Goal: Check status

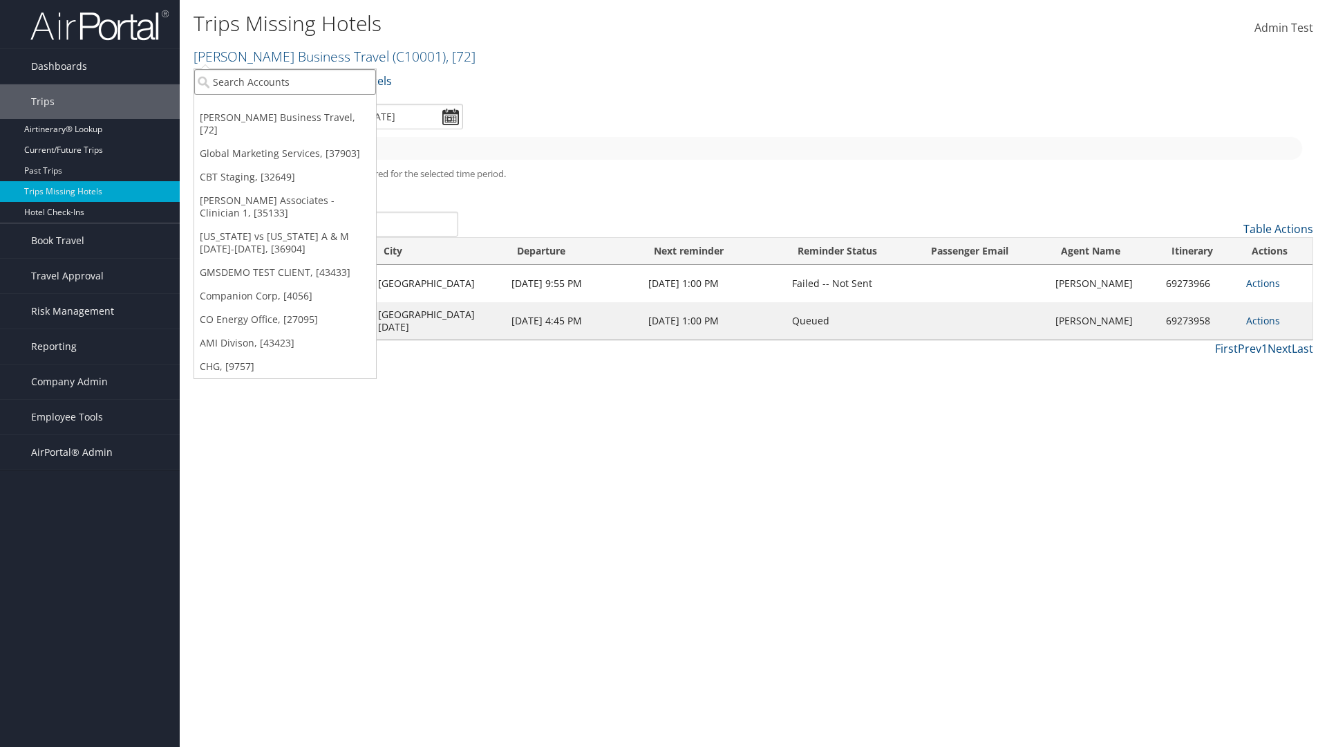
click at [285, 82] on input "search" at bounding box center [285, 82] width 182 height 26
type input "[PERSON_NAME] Business Travel"
click at [304, 120] on div "Account" at bounding box center [305, 119] width 236 height 12
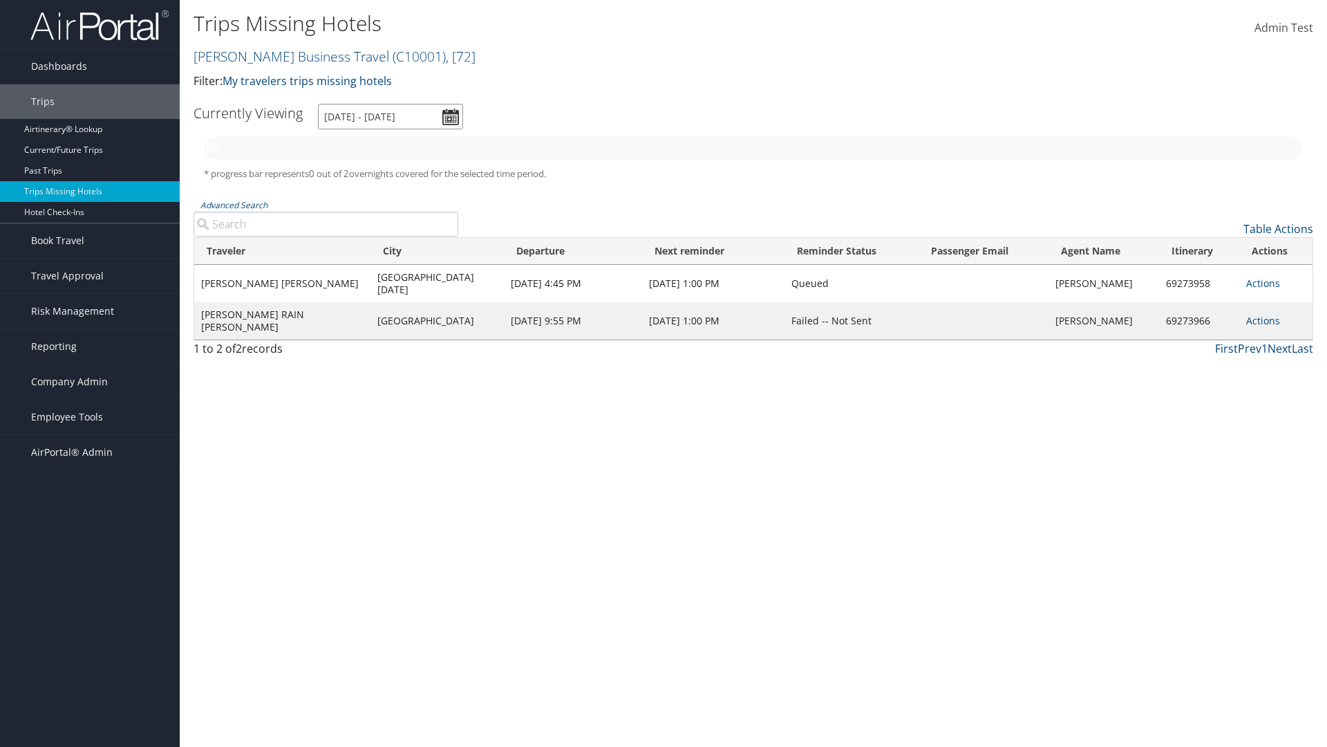
click at [391, 116] on input "[DATE] - [DATE]" at bounding box center [390, 117] width 145 height 26
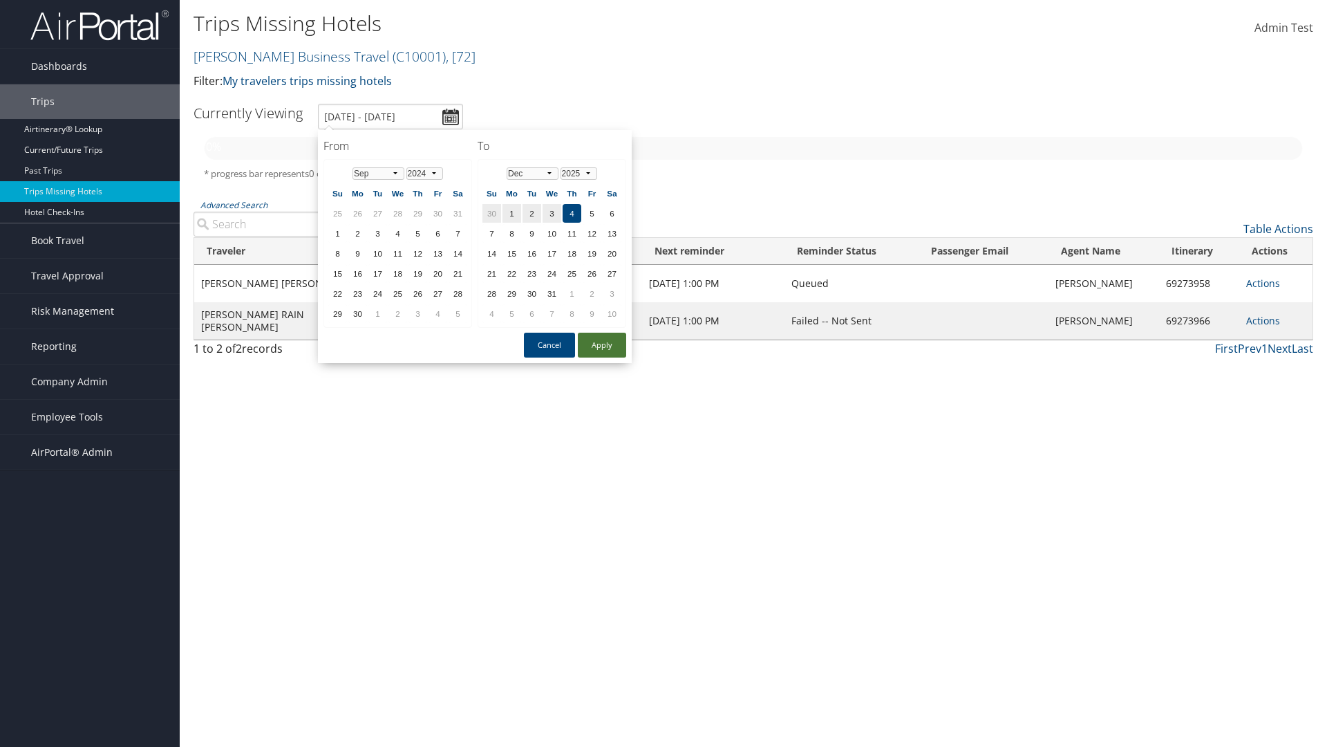
click at [418, 213] on td "29" at bounding box center [418, 213] width 19 height 19
click at [602, 345] on button "Apply" at bounding box center [602, 345] width 48 height 25
type input "[DATE] - [DATE]"
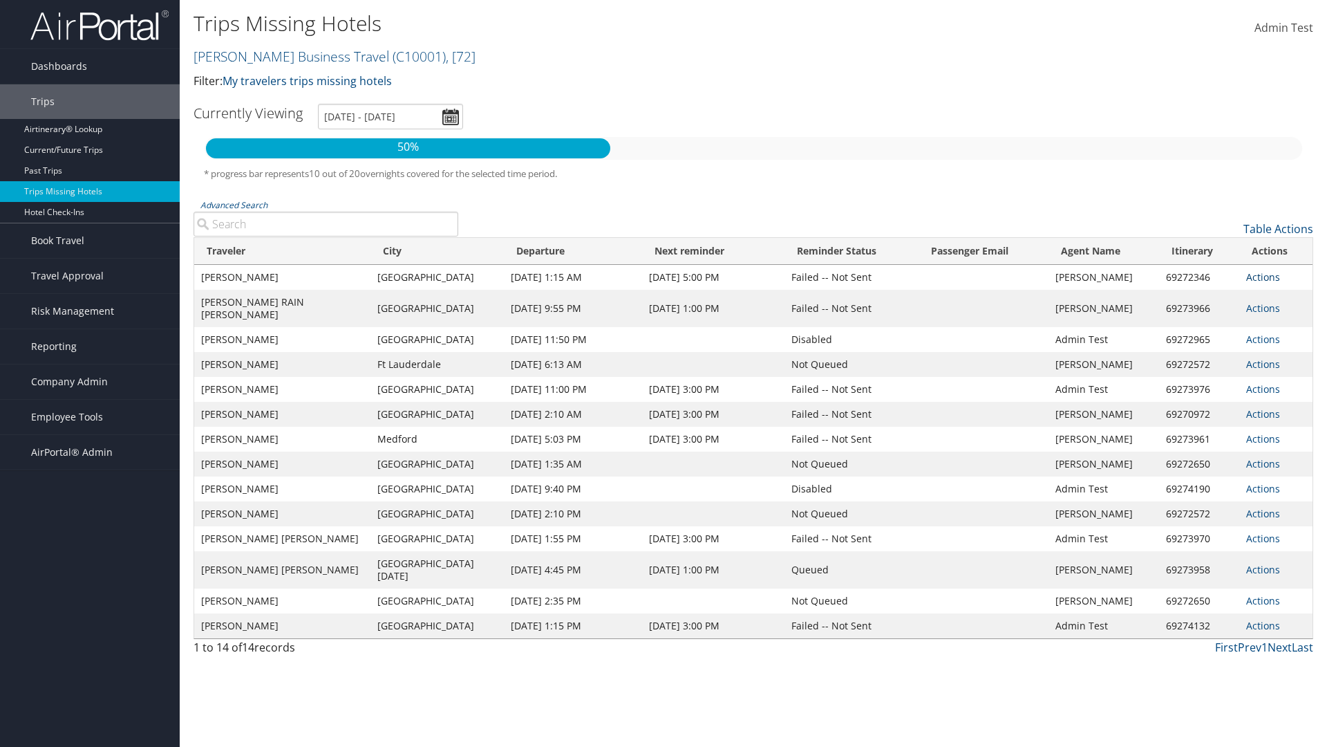
click at [1262, 283] on link "Actions" at bounding box center [1264, 276] width 34 height 13
click at [1277, 310] on link "View Itinerary" at bounding box center [1278, 310] width 64 height 36
